Goal: Task Accomplishment & Management: Complete application form

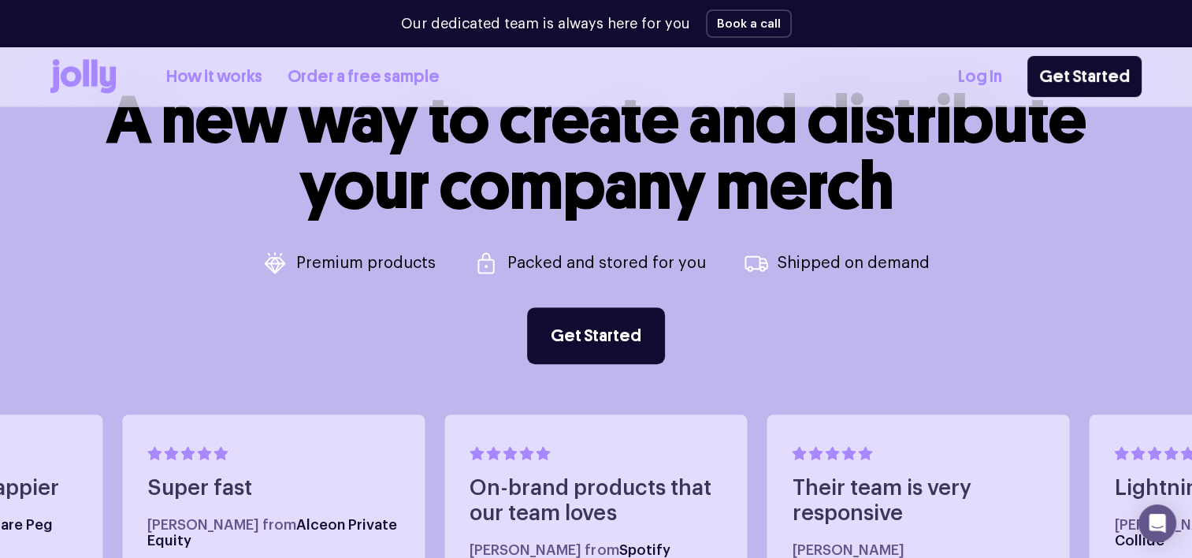
scroll to position [602, 0]
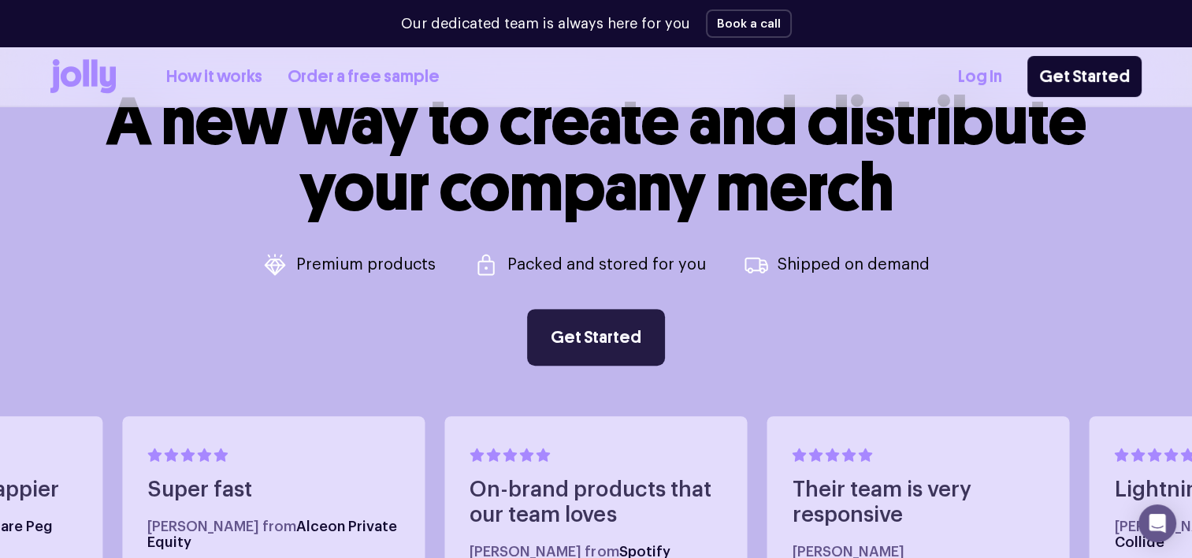
click at [581, 355] on link "Get Started" at bounding box center [596, 337] width 138 height 57
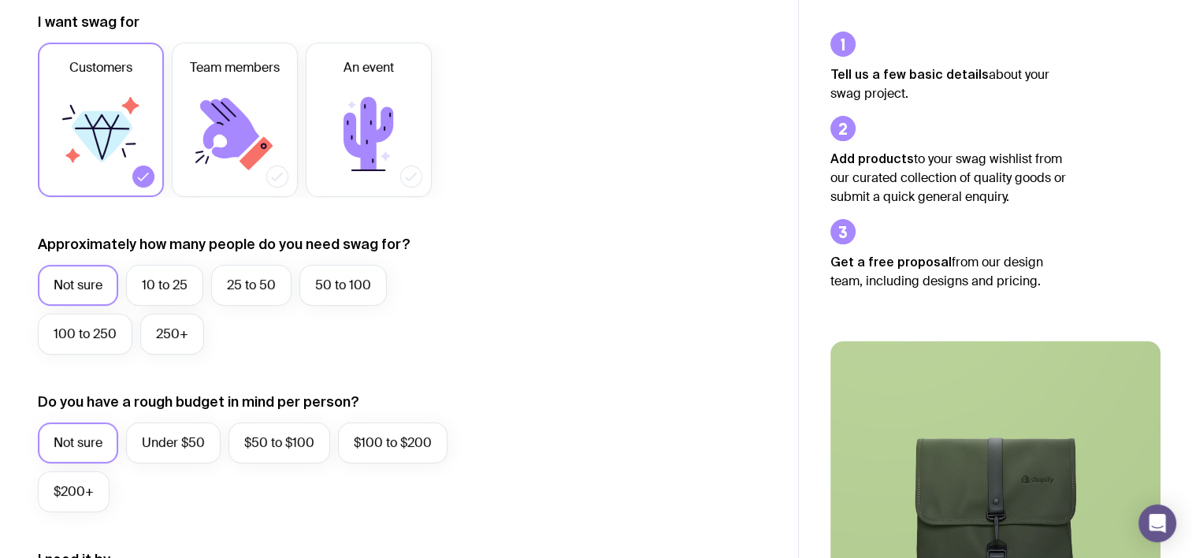
scroll to position [232, 0]
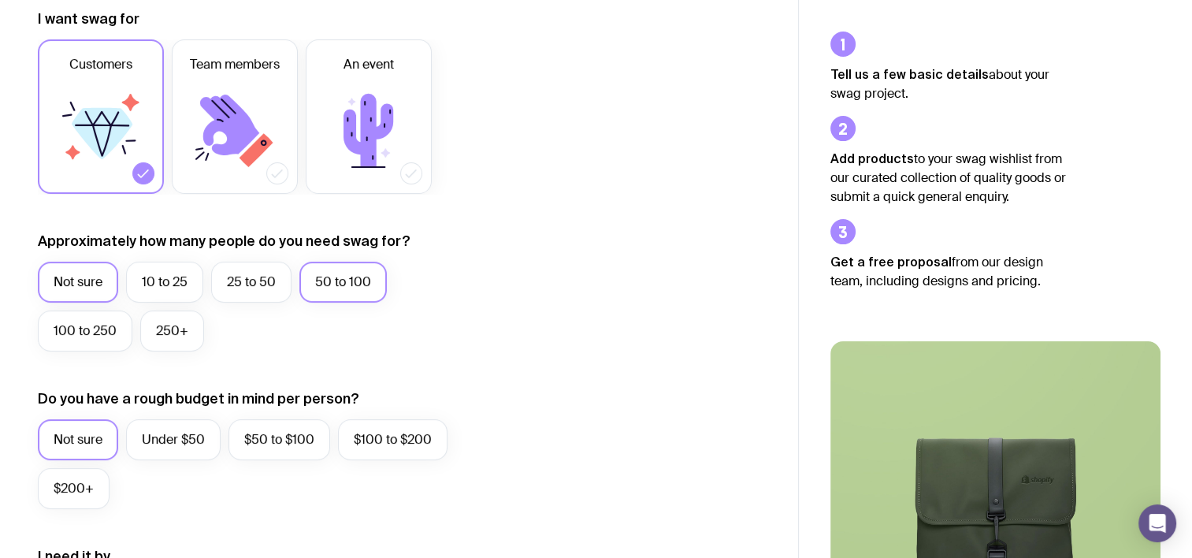
click at [370, 277] on label "50 to 100" at bounding box center [342, 282] width 87 height 41
click at [0, 0] on input "50 to 100" at bounding box center [0, 0] width 0 height 0
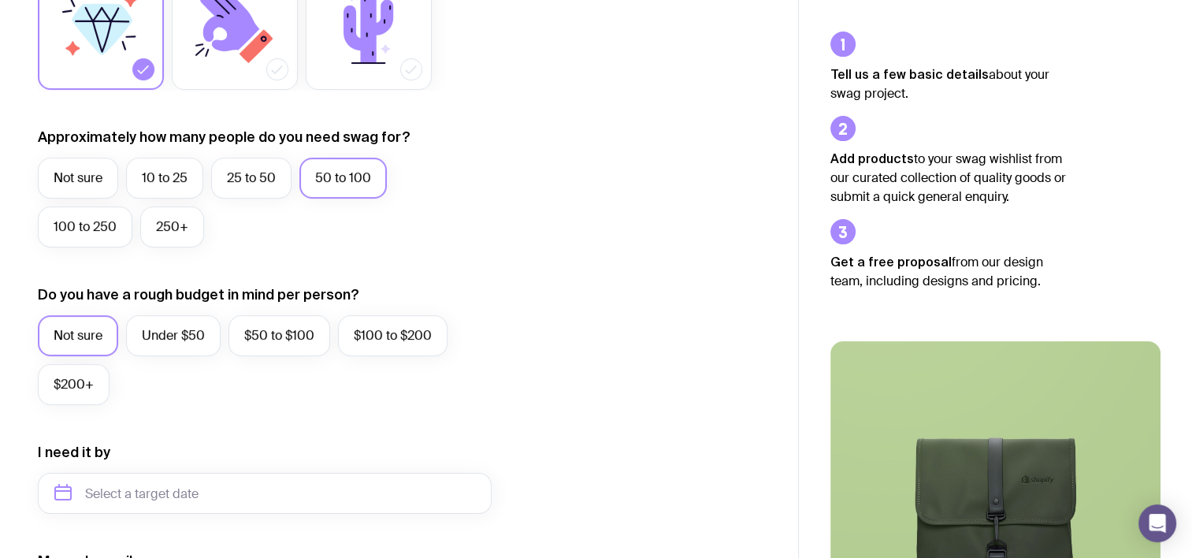
scroll to position [503, 0]
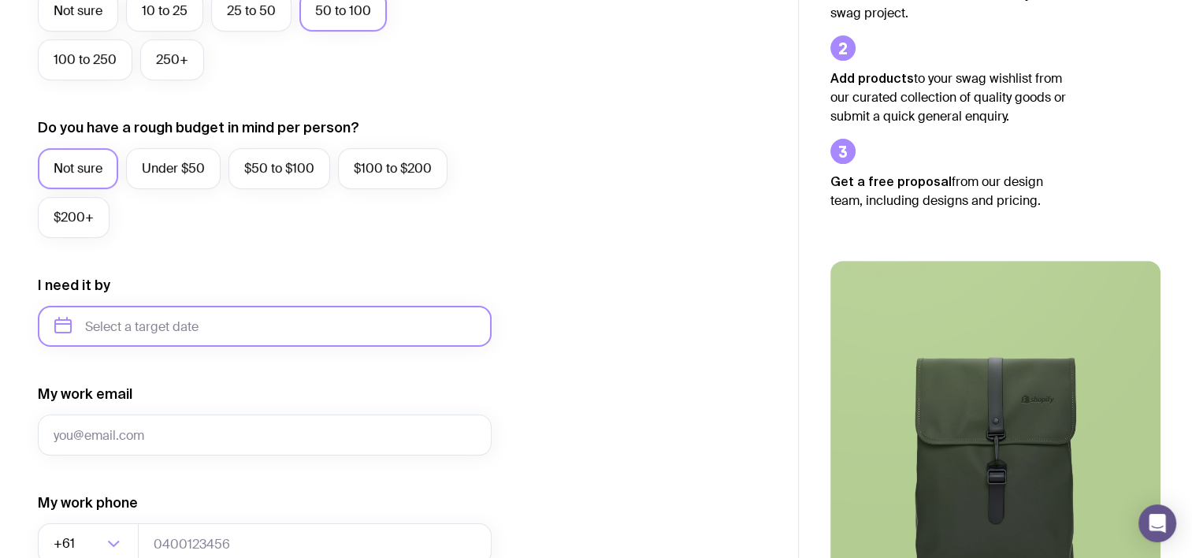
click at [221, 329] on input "text" at bounding box center [265, 326] width 454 height 41
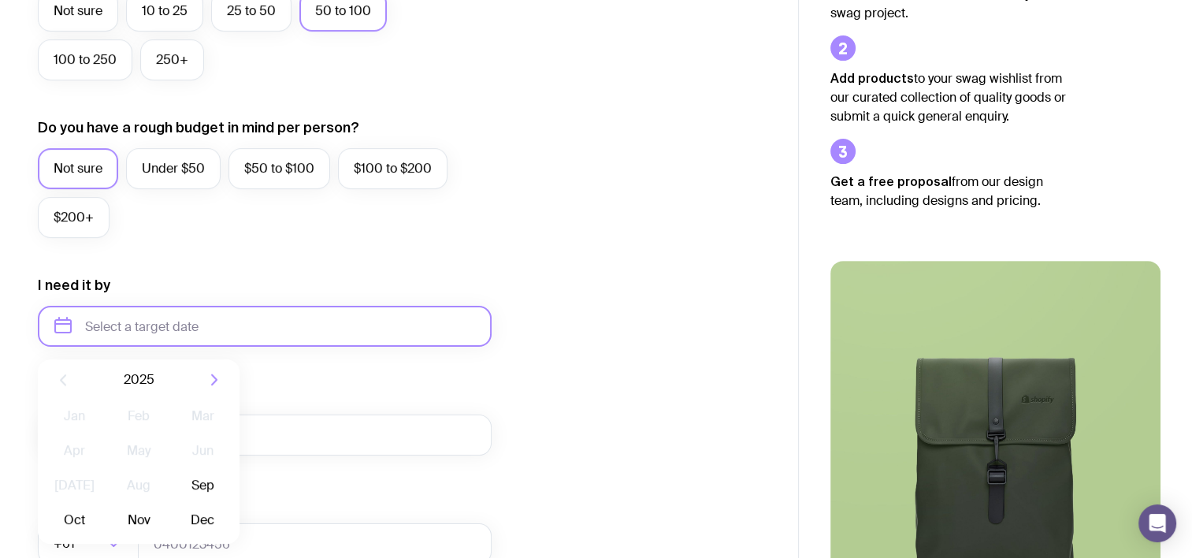
scroll to position [555, 0]
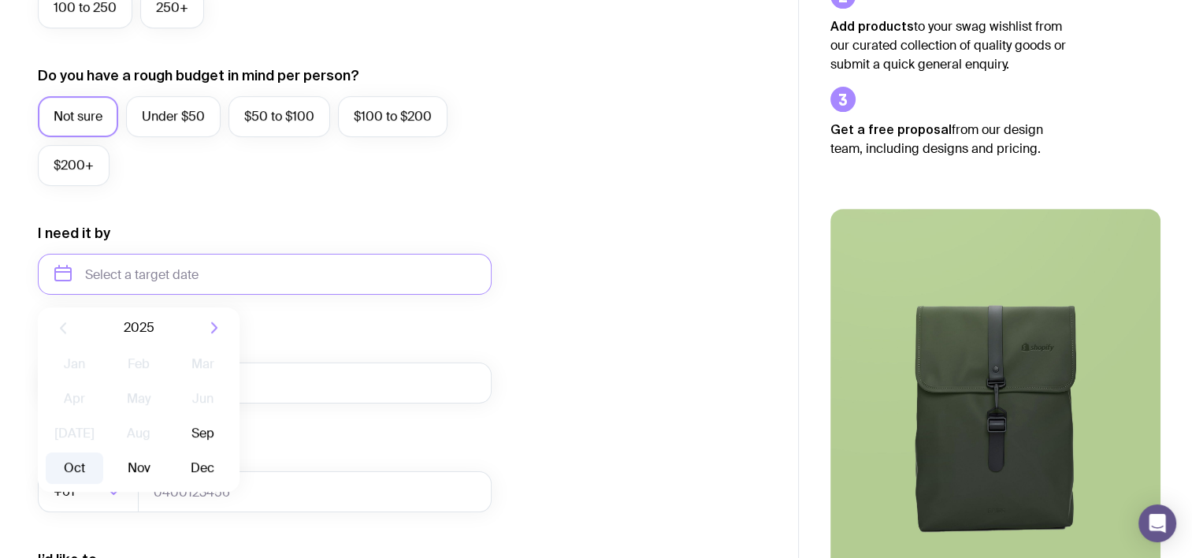
click at [110, 464] on button "Oct" at bounding box center [139, 468] width 58 height 32
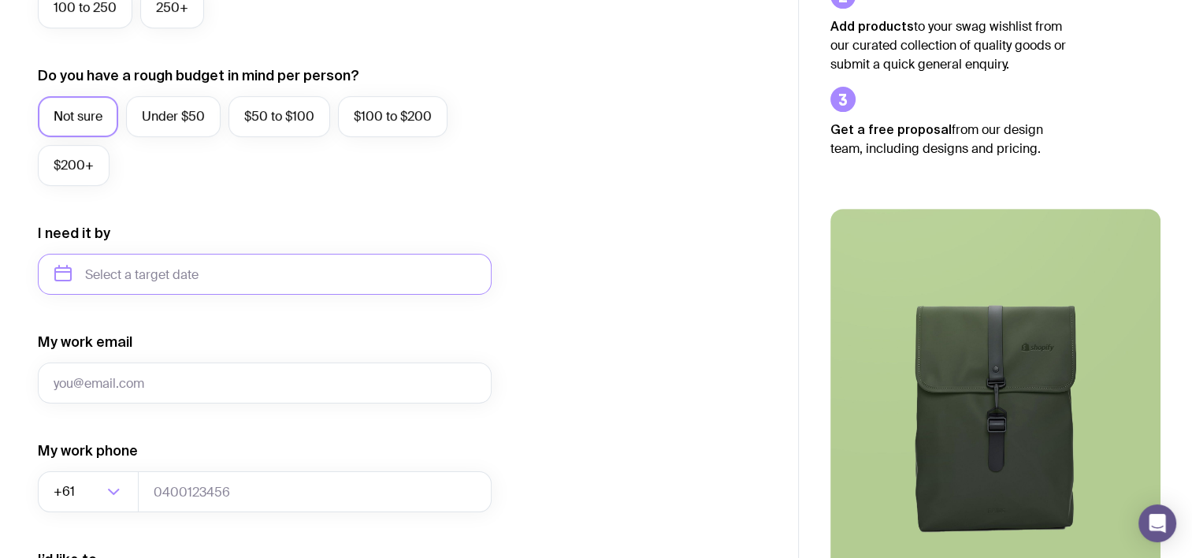
type input "[DATE]"
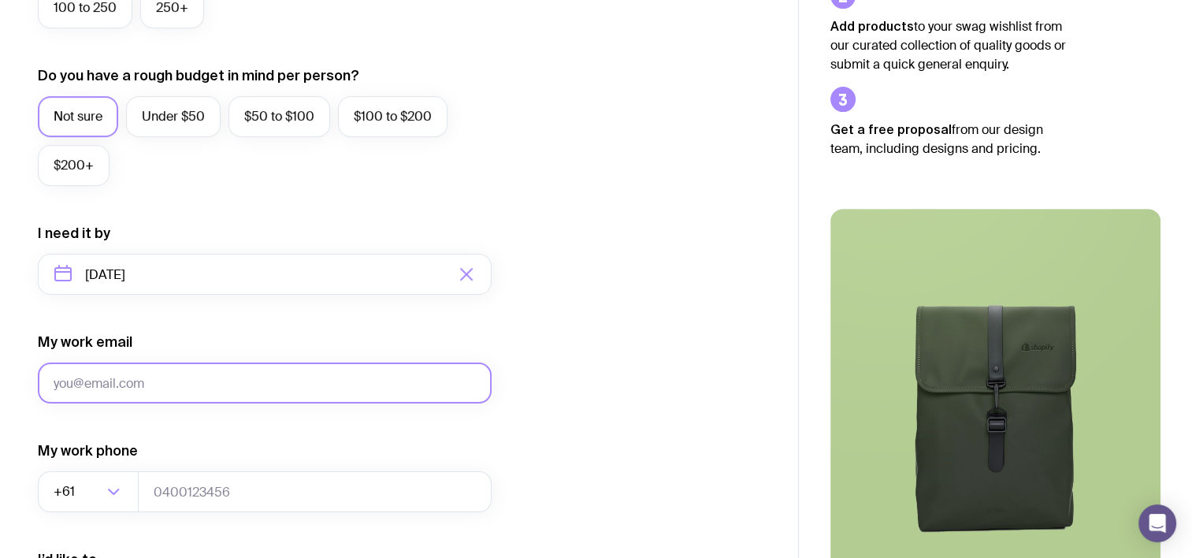
click at [192, 382] on input "My work email" at bounding box center [265, 382] width 454 height 41
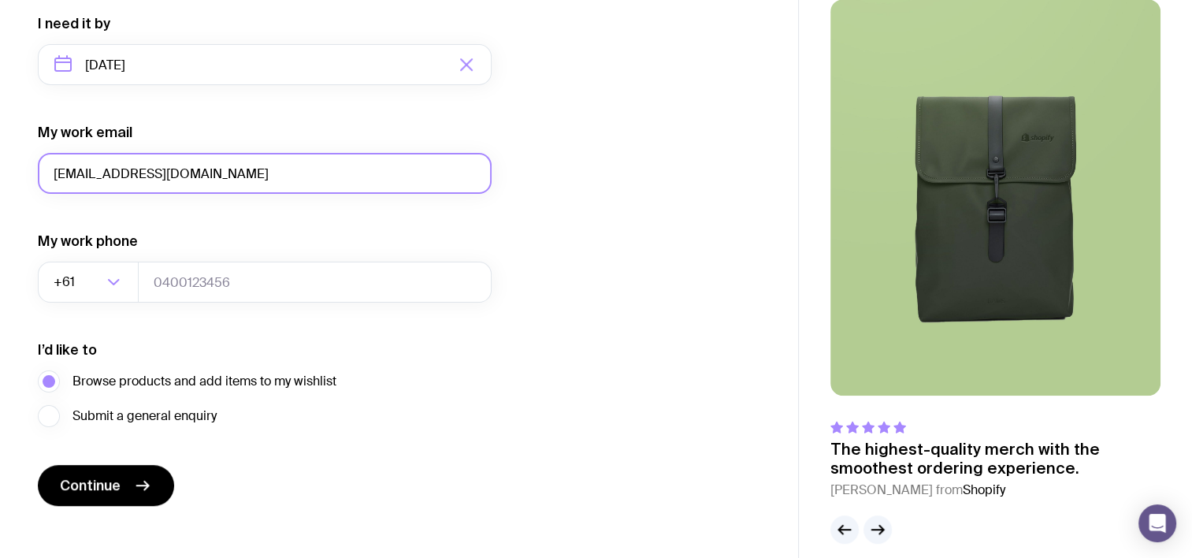
scroll to position [765, 0]
type input "[EMAIL_ADDRESS][DOMAIN_NAME]"
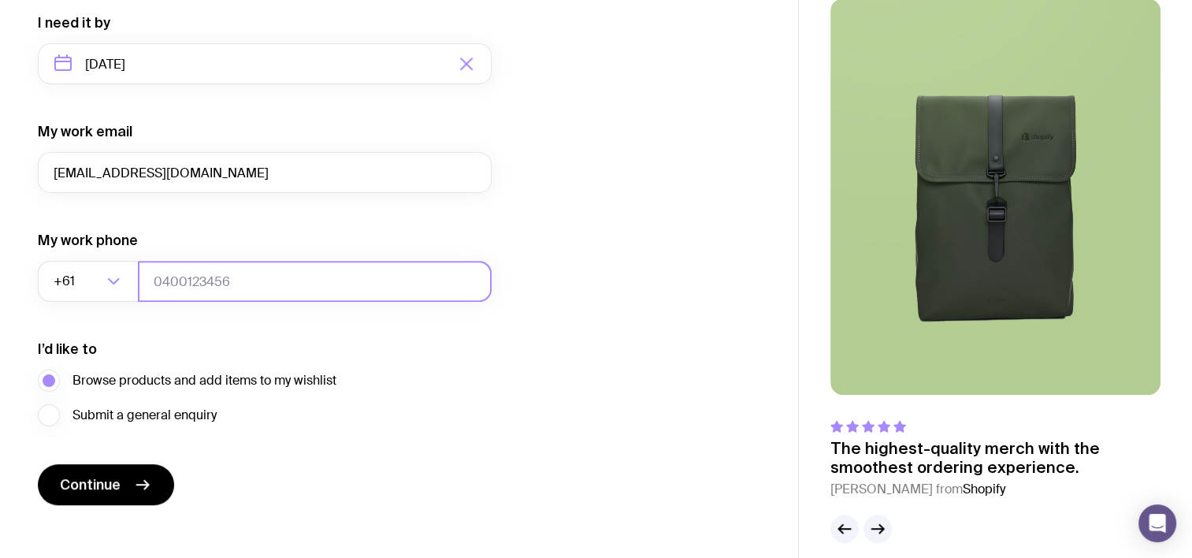
click at [256, 285] on input "tel" at bounding box center [315, 281] width 354 height 41
type input "0488442958"
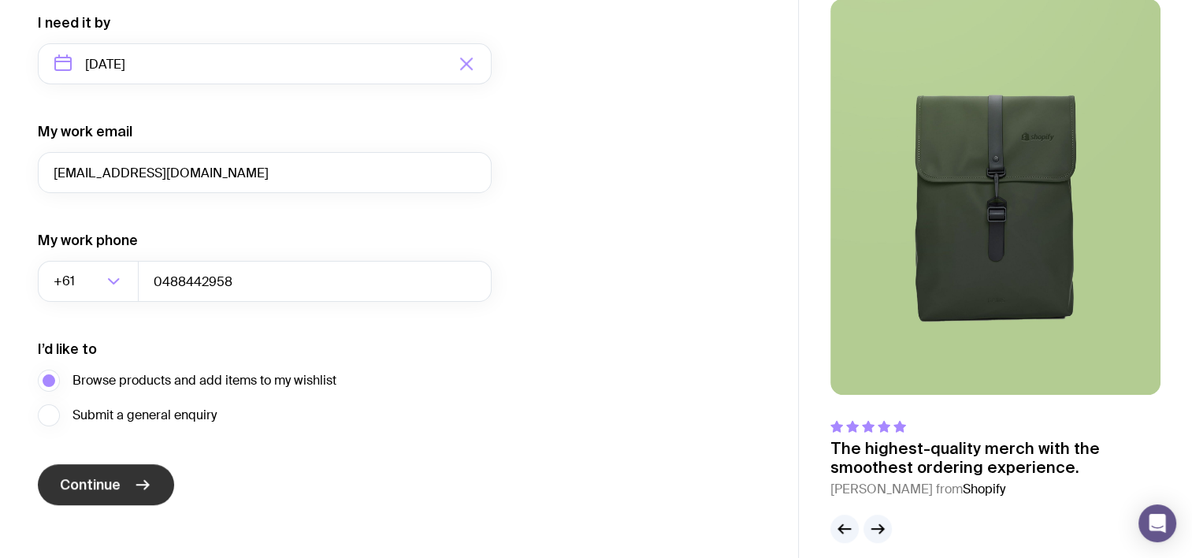
click at [106, 477] on span "Continue" at bounding box center [90, 484] width 61 height 19
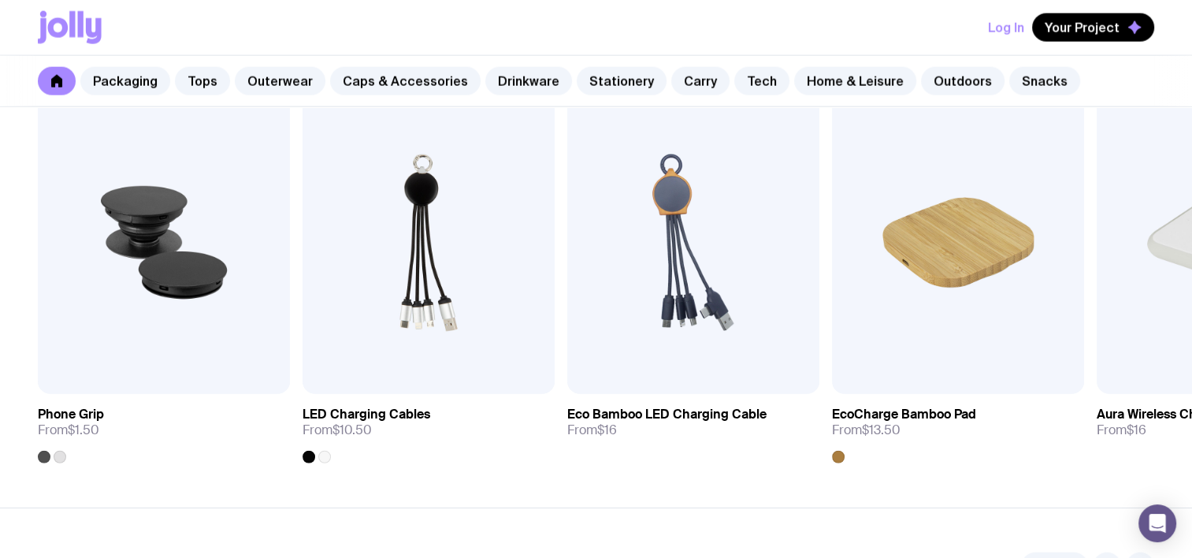
scroll to position [3933, 0]
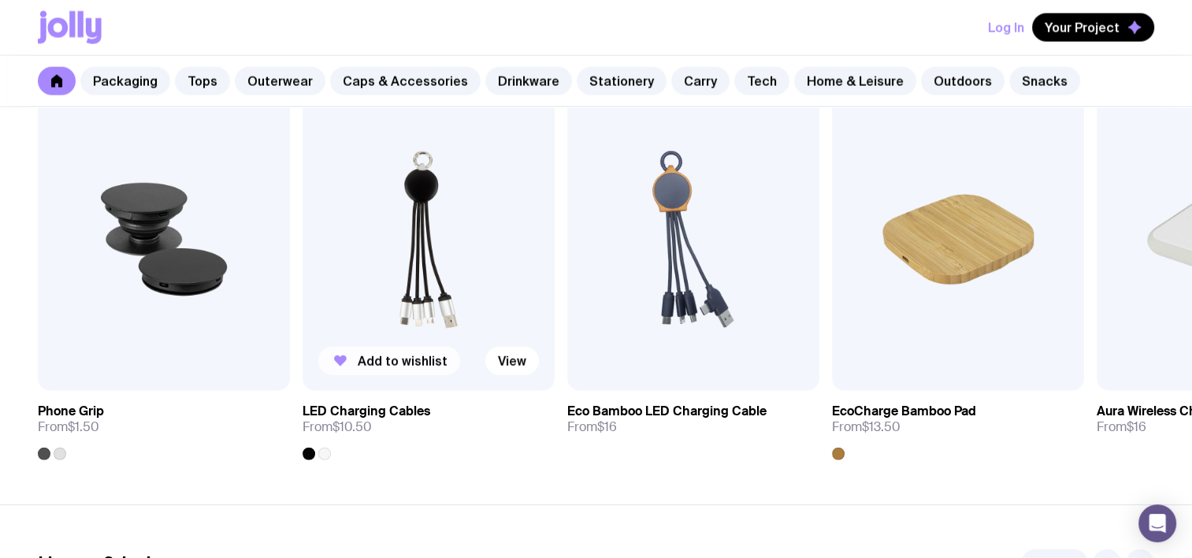
click at [396, 353] on span "Add to wishlist" at bounding box center [403, 361] width 90 height 16
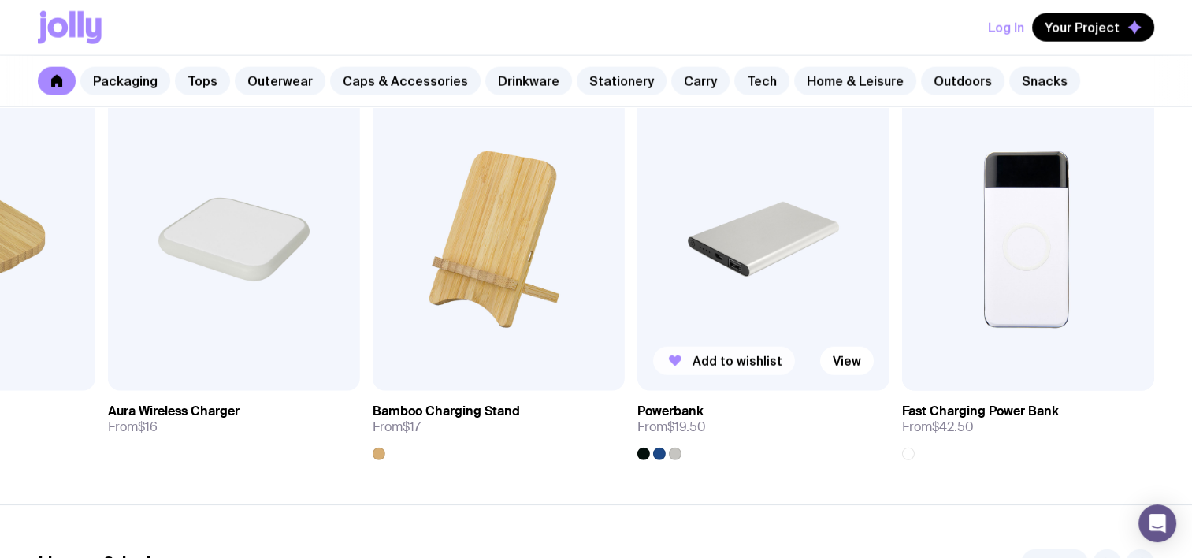
click at [717, 364] on span "Add to wishlist" at bounding box center [738, 361] width 90 height 16
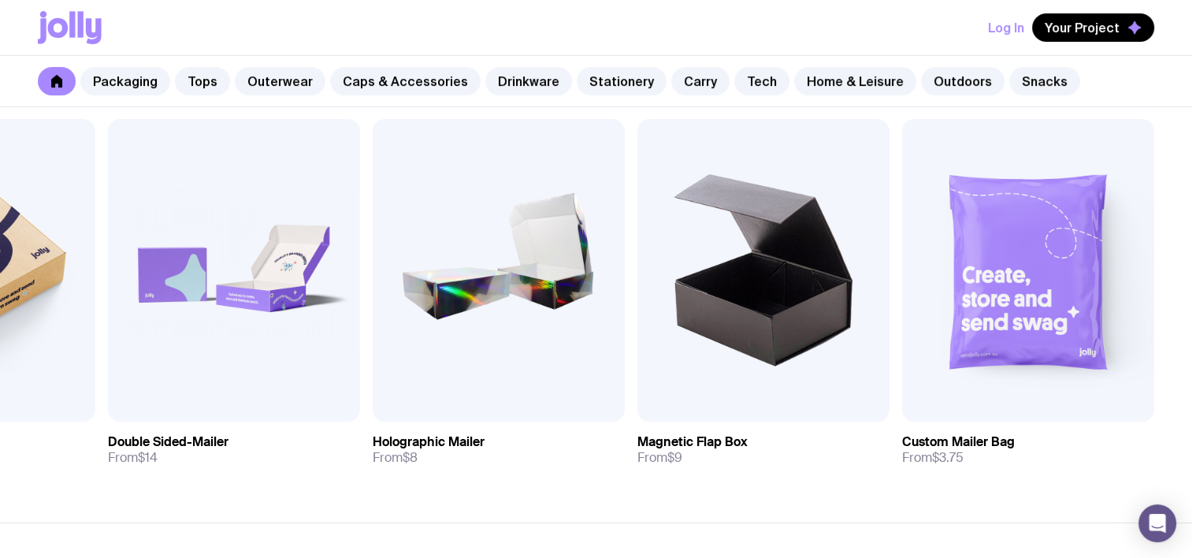
scroll to position [334, 0]
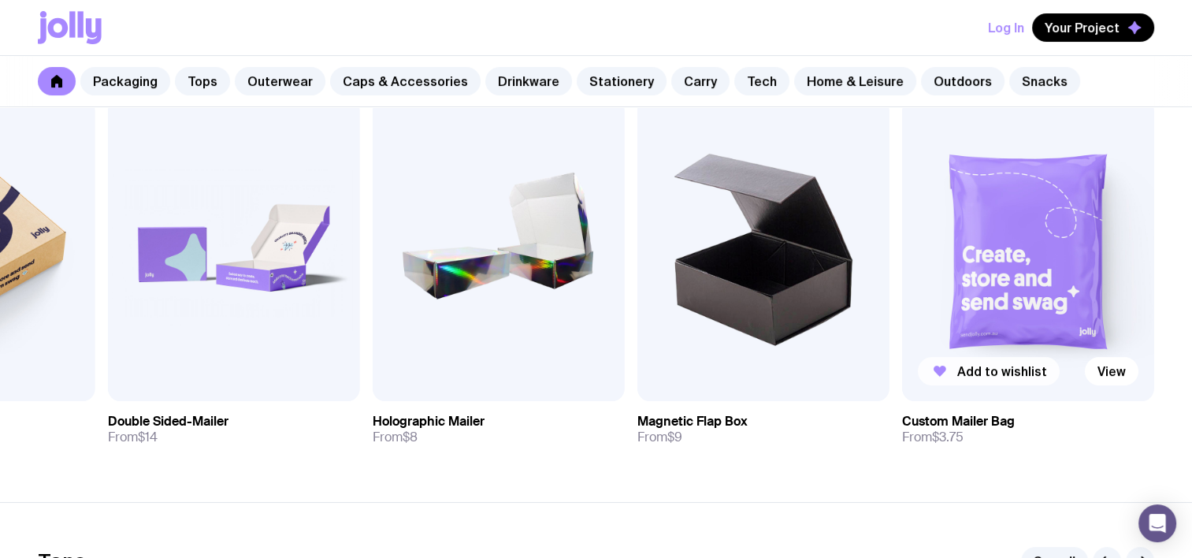
click at [986, 370] on span "Add to wishlist" at bounding box center [1002, 371] width 90 height 16
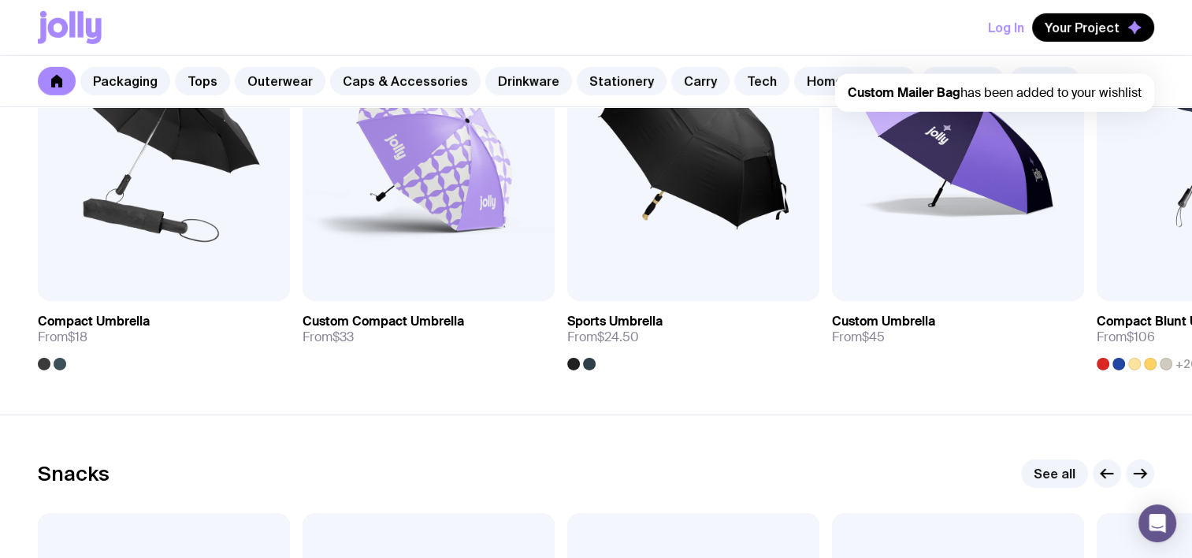
scroll to position [5594, 0]
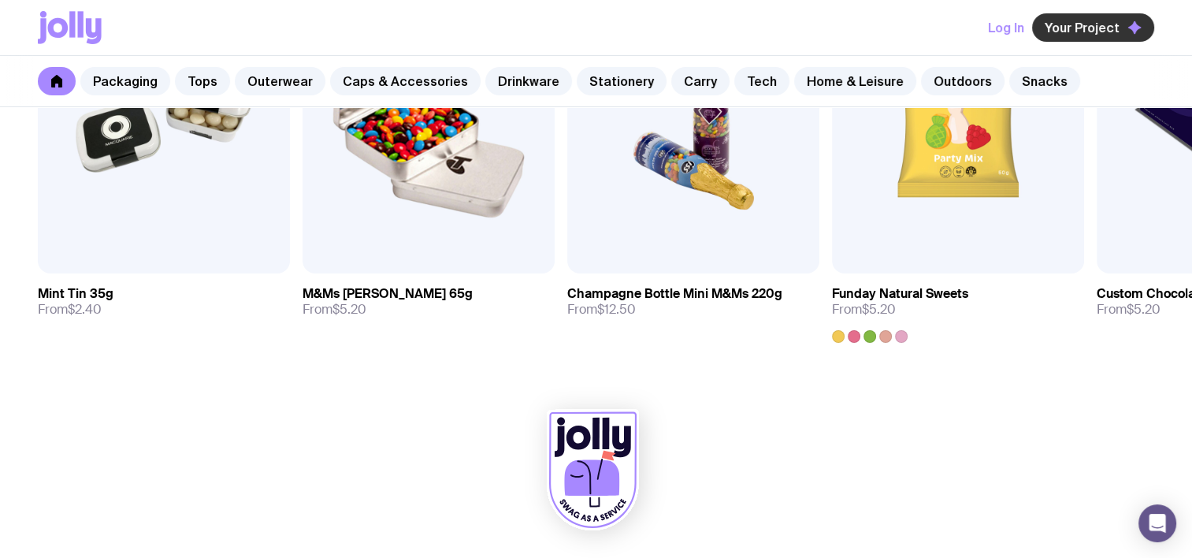
click at [1087, 24] on span "Your Project" at bounding box center [1082, 28] width 75 height 16
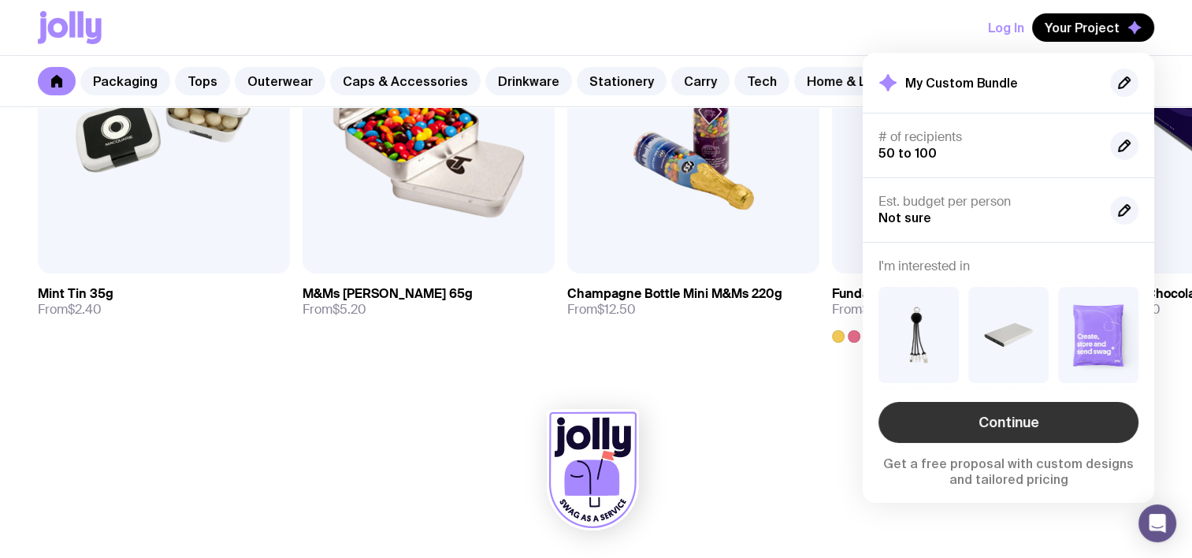
click at [998, 426] on link "Continue" at bounding box center [1009, 422] width 260 height 41
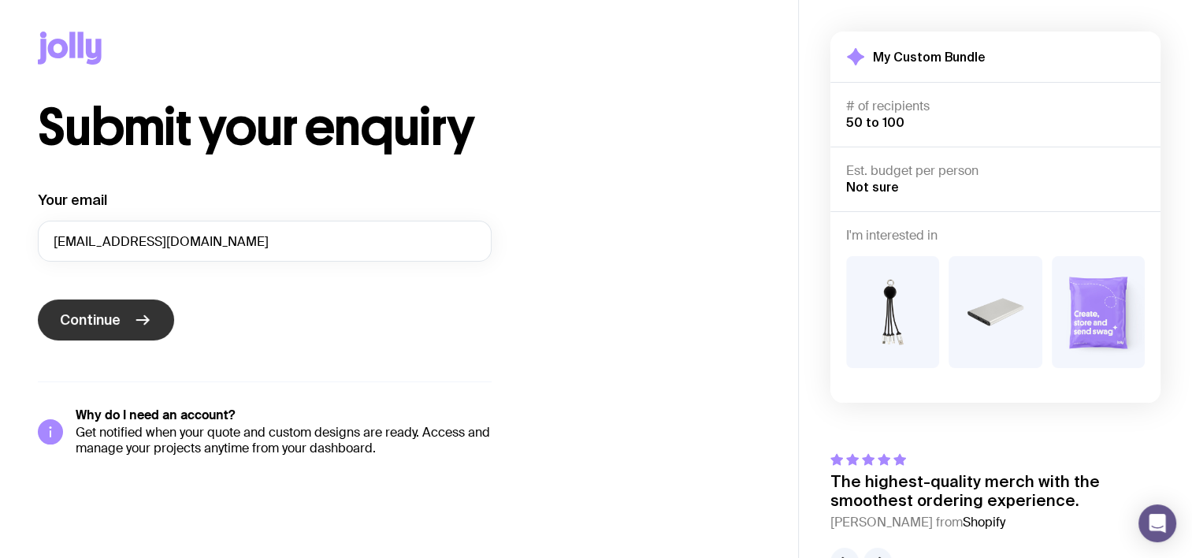
click at [128, 315] on button "Continue" at bounding box center [106, 319] width 136 height 41
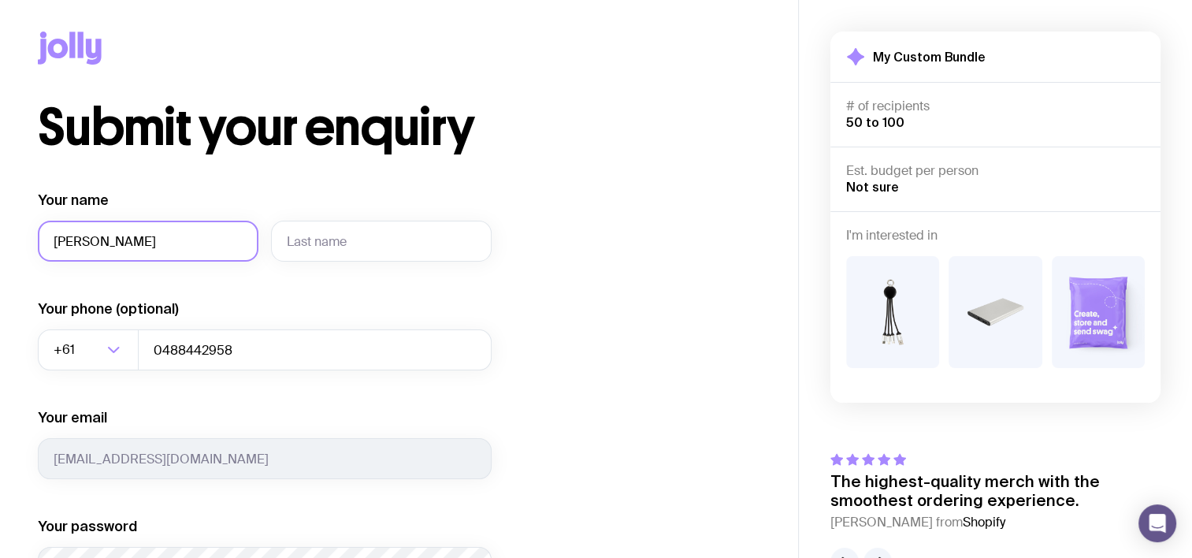
type input "[PERSON_NAME]"
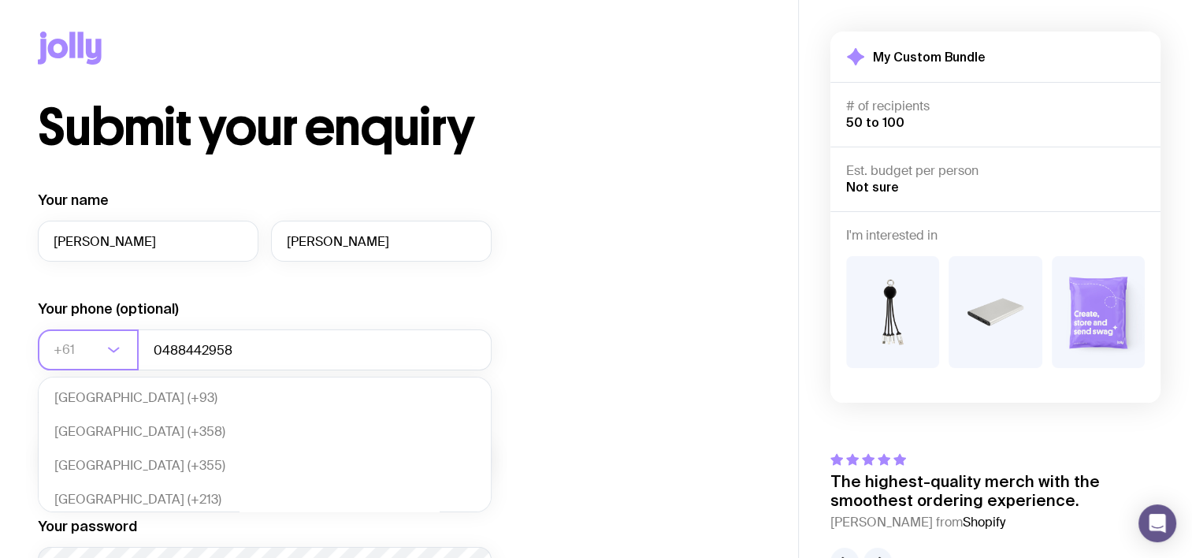
scroll to position [340, 0]
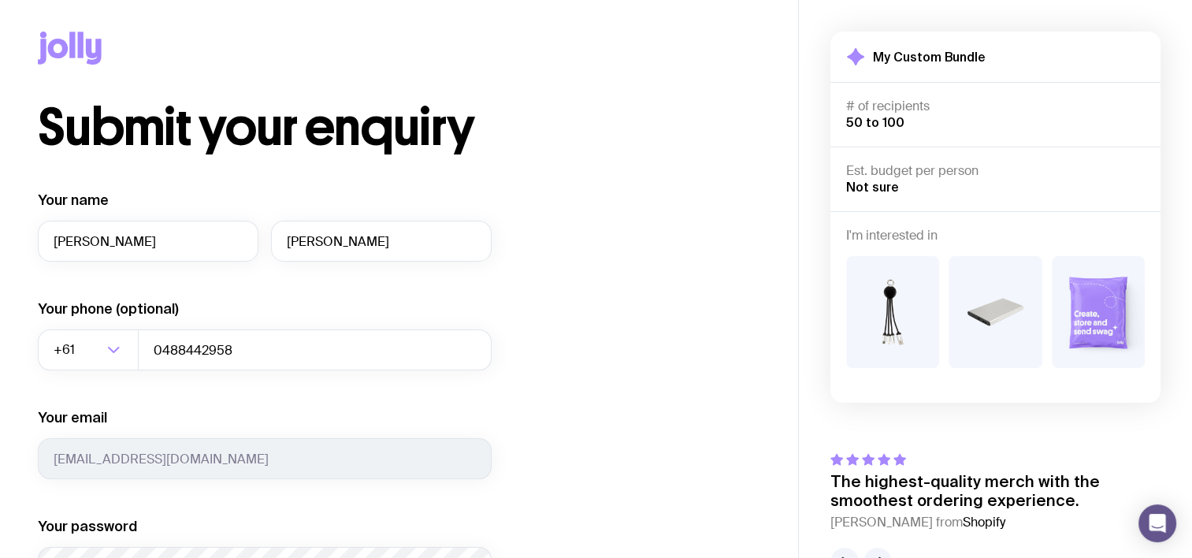
click at [592, 277] on div "Submit your enquiry Your name [PERSON_NAME] Your phone (optional) +61 Loading..…" at bounding box center [399, 442] width 723 height 680
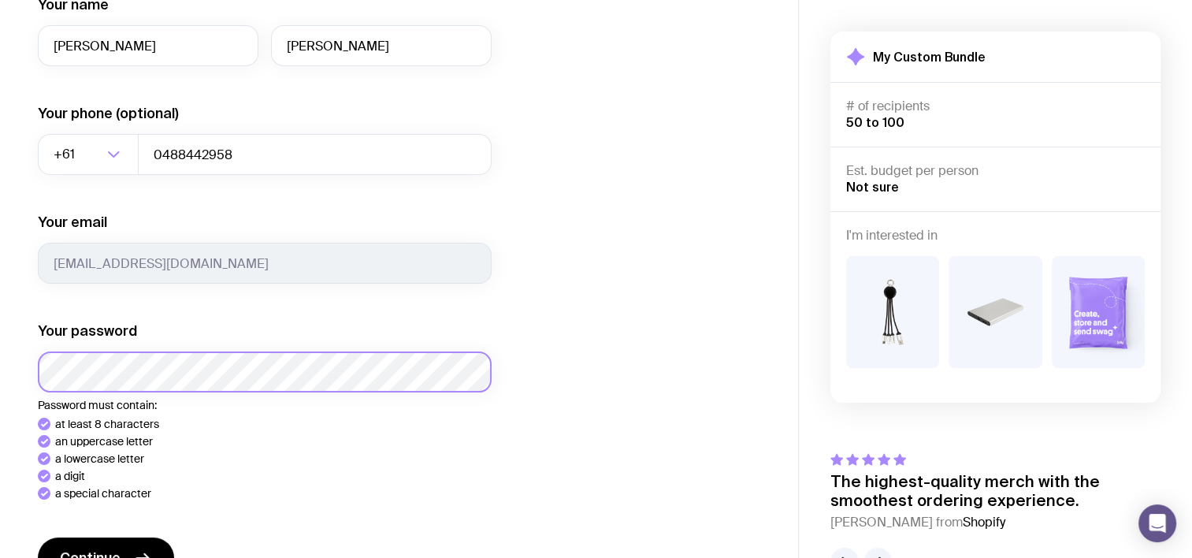
click at [38, 537] on button "Continue" at bounding box center [106, 557] width 136 height 41
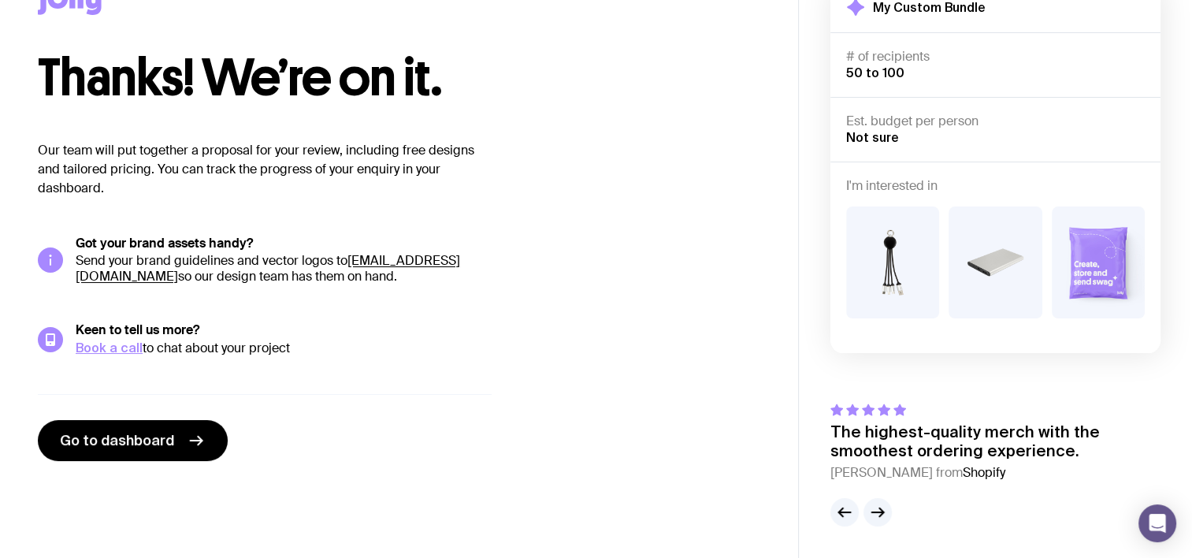
scroll to position [49, 0]
